Goal: Find specific page/section: Find specific page/section

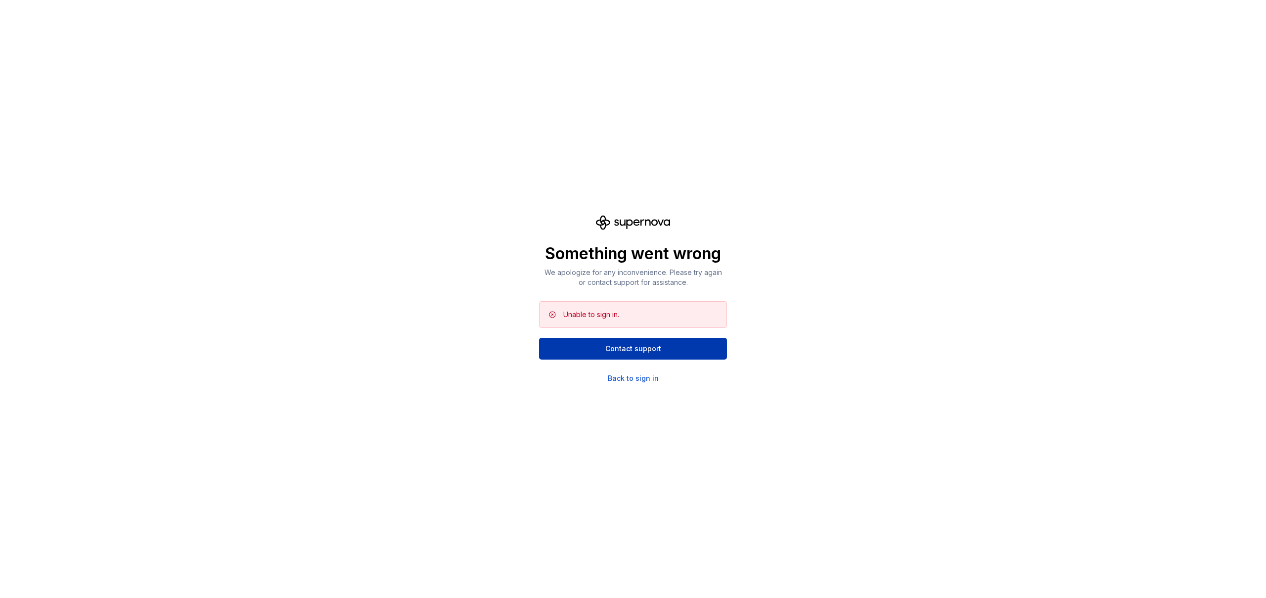
click at [614, 344] on span "Contact support" at bounding box center [633, 349] width 56 height 10
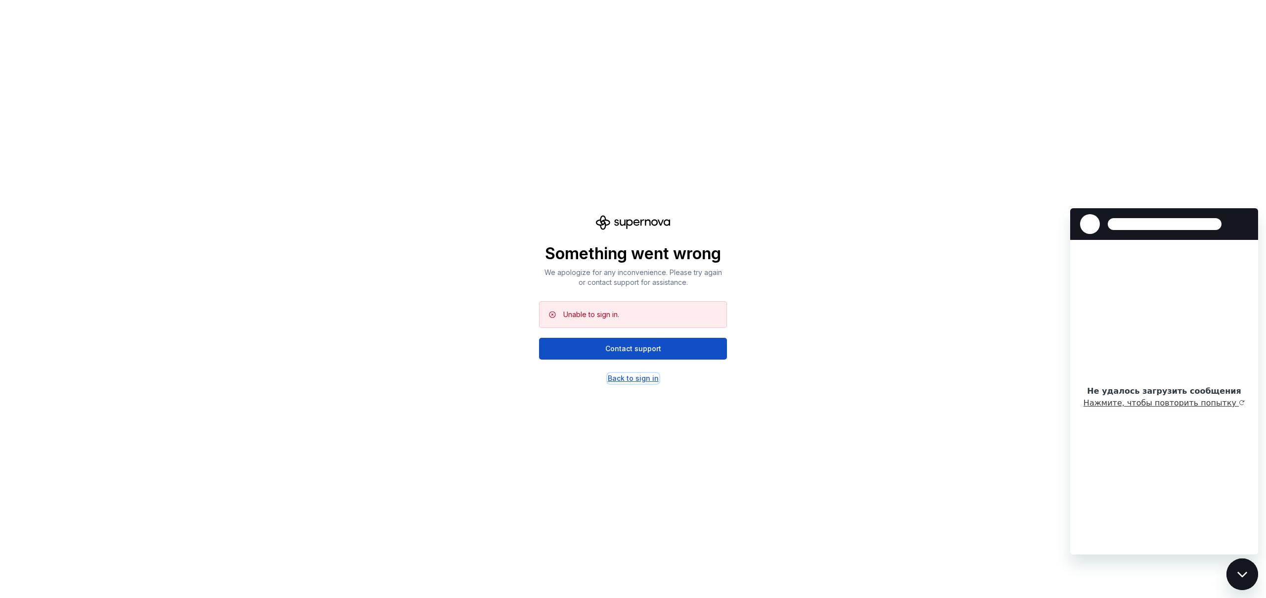
click at [643, 383] on div "Back to sign in" at bounding box center [633, 378] width 51 height 10
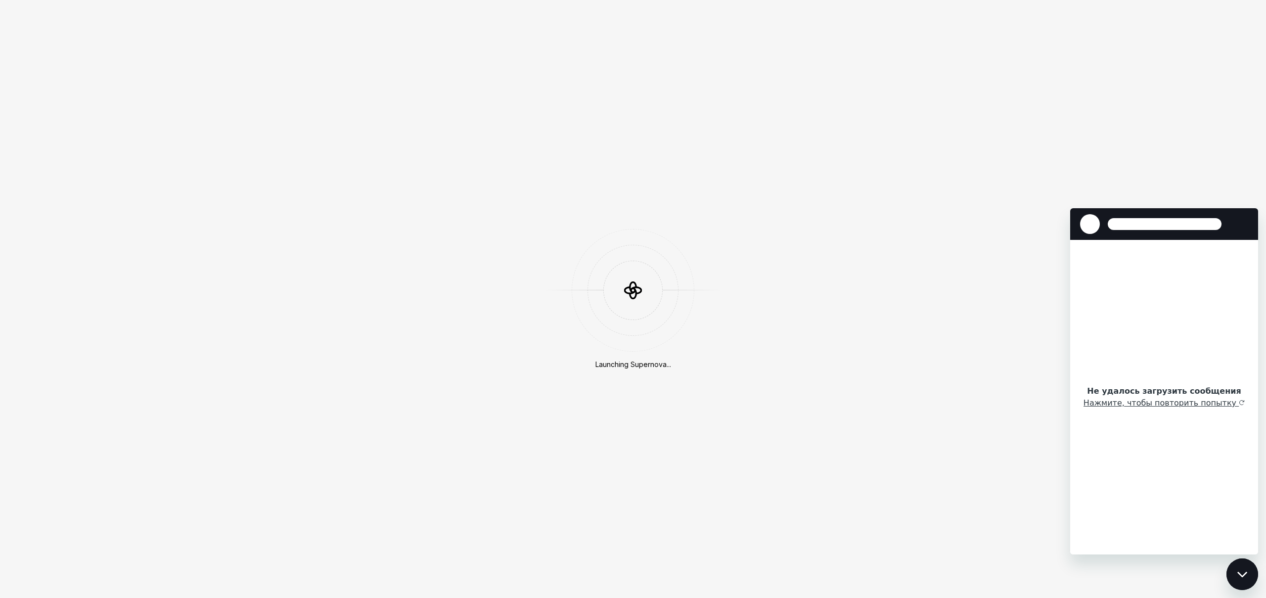
click at [1060, 157] on div "Launching Supernova..." at bounding box center [633, 299] width 1266 height 598
